Goal: Check status: Check status

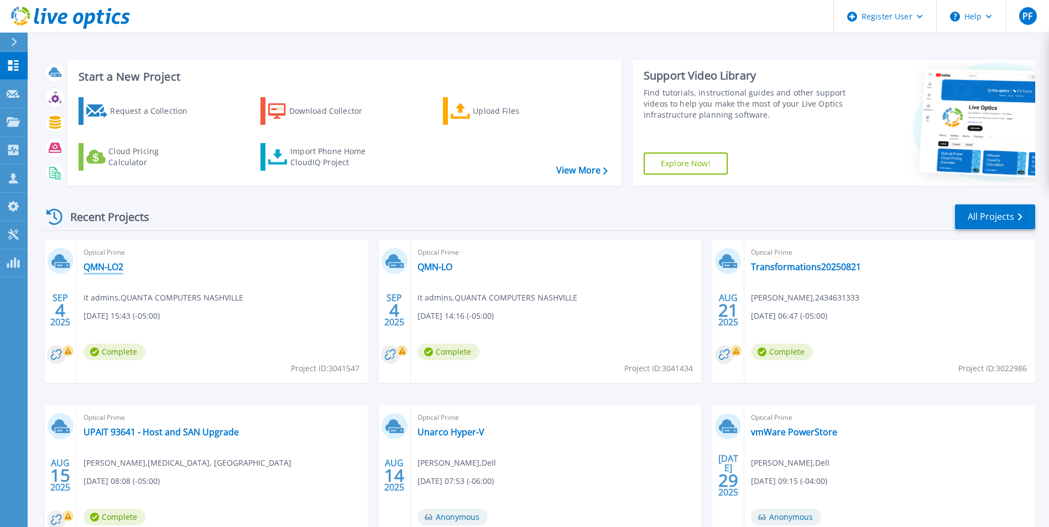
click at [98, 271] on link "QMN-LO2" at bounding box center [103, 266] width 40 height 11
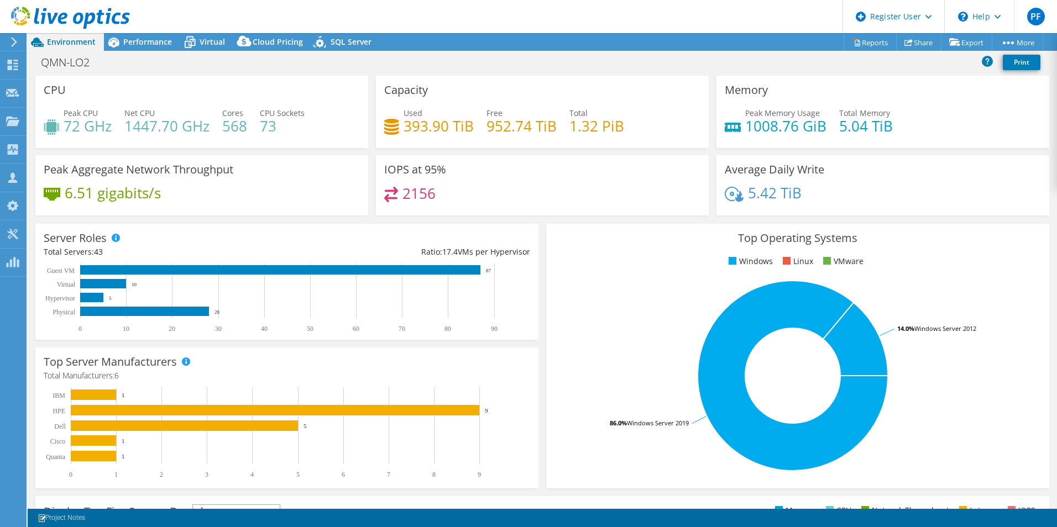
click at [254, 207] on div "6.51 gigabits/s" at bounding box center [202, 198] width 316 height 23
click at [205, 35] on div "Virtual" at bounding box center [206, 42] width 53 height 18
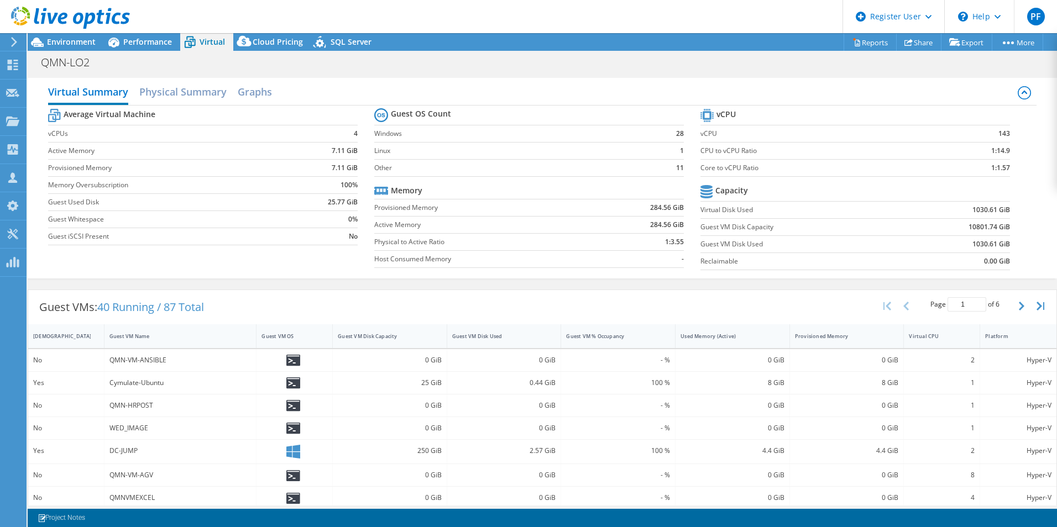
click at [1031, 190] on div "Virtual Summary Physical Summary Graphs Average Virtual Machine vCPUs 4 Active …" at bounding box center [542, 178] width 1029 height 201
click at [80, 44] on span "Environment" at bounding box center [71, 41] width 49 height 11
